Goal: Transaction & Acquisition: Purchase product/service

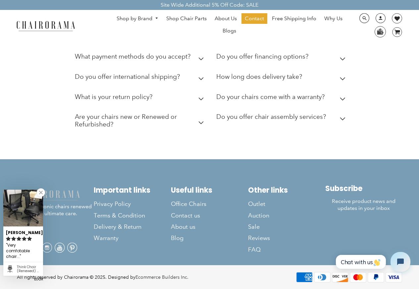
click at [201, 124] on icon at bounding box center [202, 122] width 6 height 3
